Goal: Information Seeking & Learning: Learn about a topic

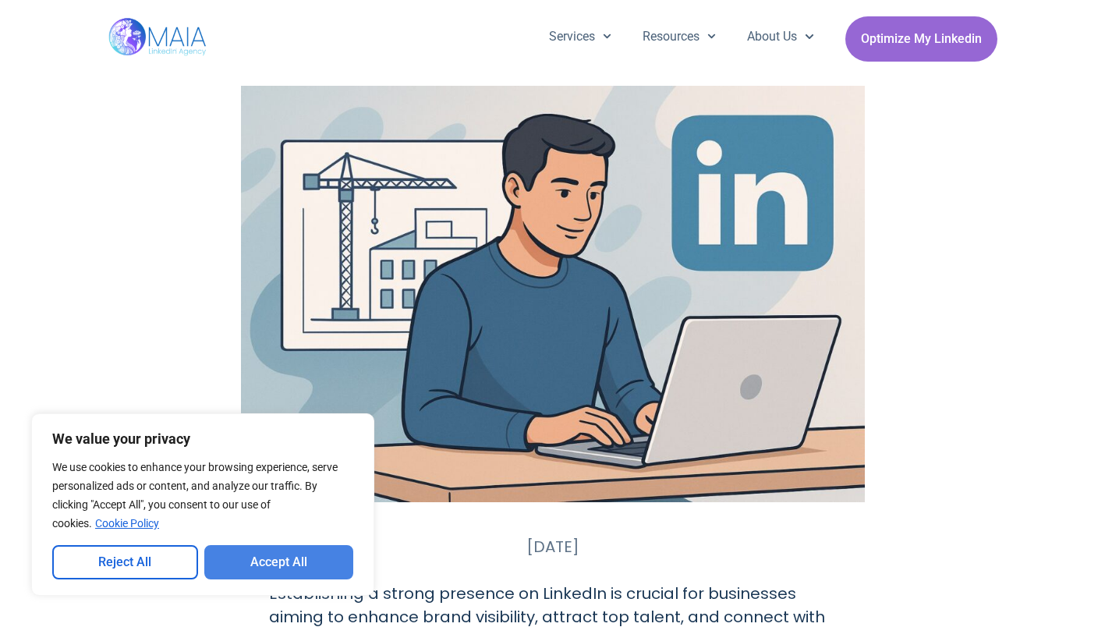
click at [239, 568] on button "Accept All" at bounding box center [279, 562] width 150 height 34
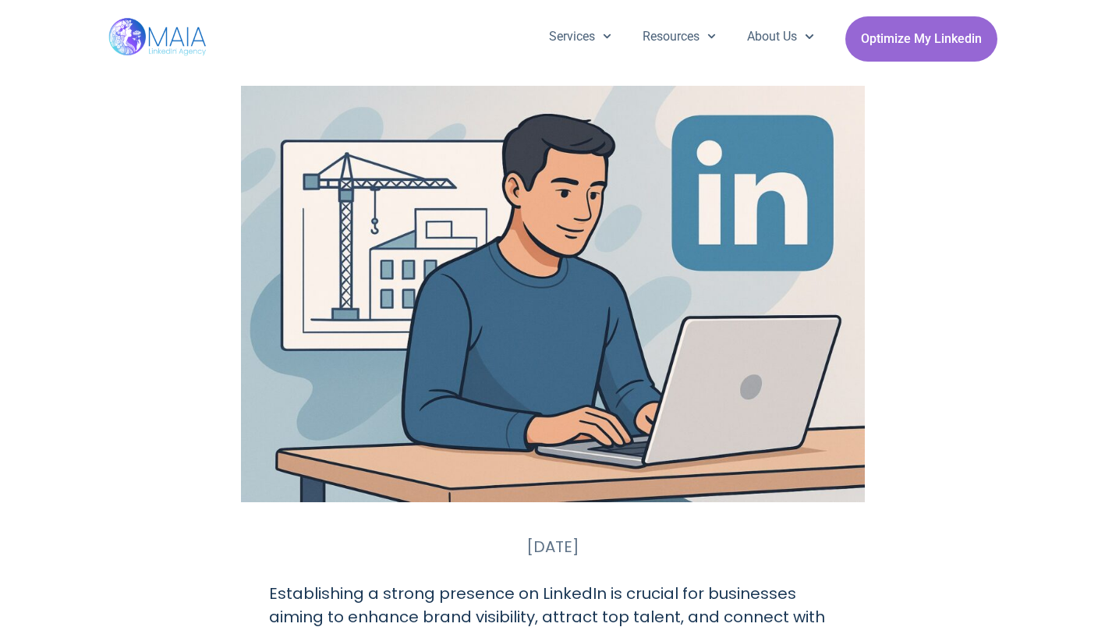
click at [995, 270] on div at bounding box center [552, 294] width 889 height 417
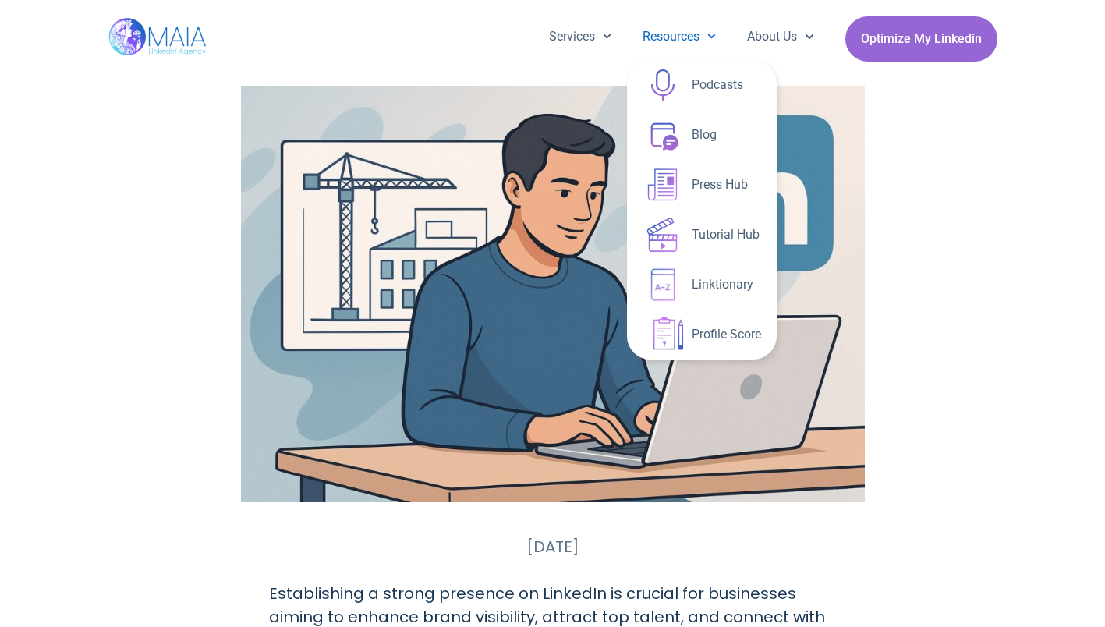
click at [708, 32] on icon "Menu" at bounding box center [712, 36] width 9 height 9
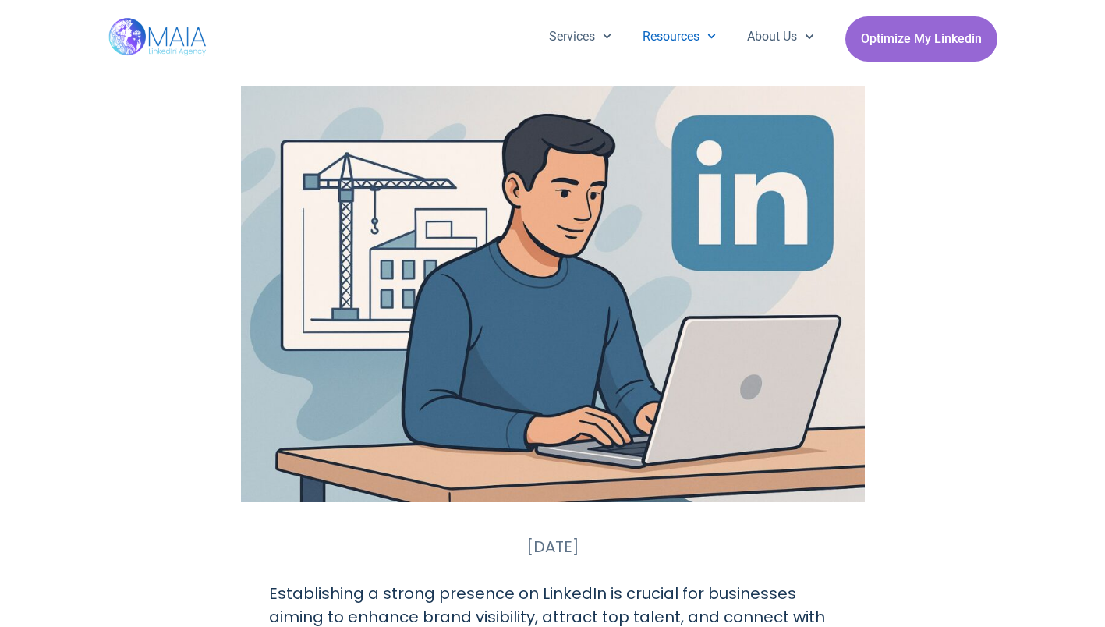
click at [708, 32] on icon "Menu" at bounding box center [712, 36] width 9 height 9
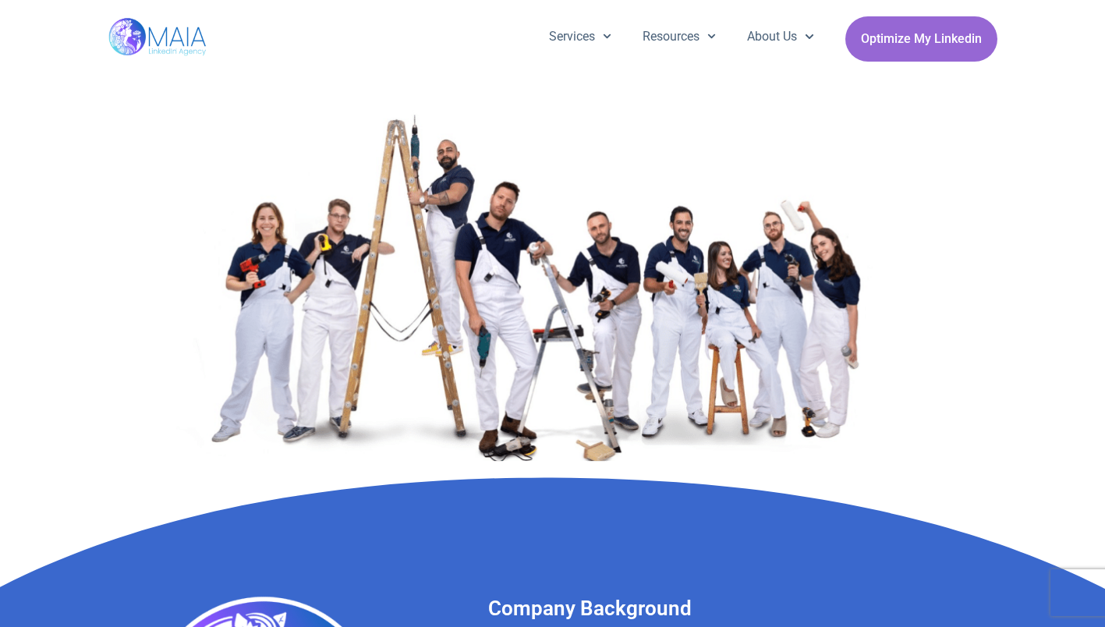
scroll to position [353, 0]
